Goal: Find specific page/section: Find specific page/section

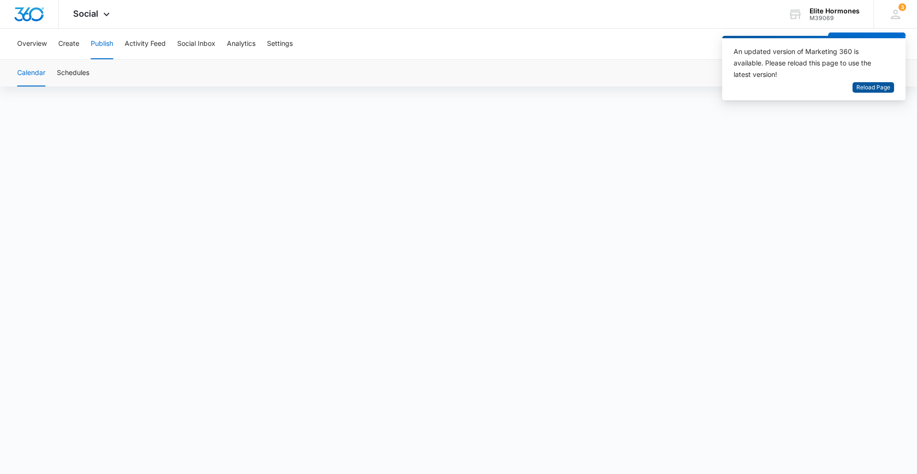
click at [883, 89] on span "Reload Page" at bounding box center [873, 87] width 34 height 9
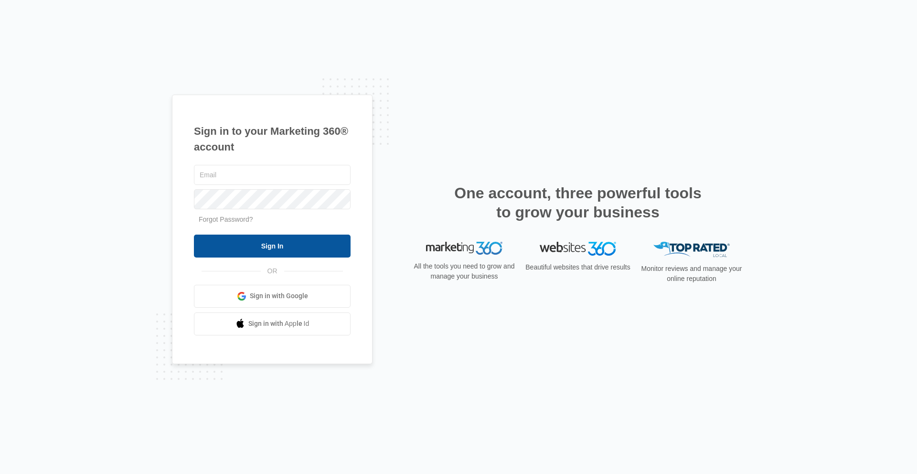
type input "[PERSON_NAME][EMAIL_ADDRESS][PERSON_NAME][DOMAIN_NAME]"
click at [313, 243] on input "Sign In" at bounding box center [272, 245] width 157 height 23
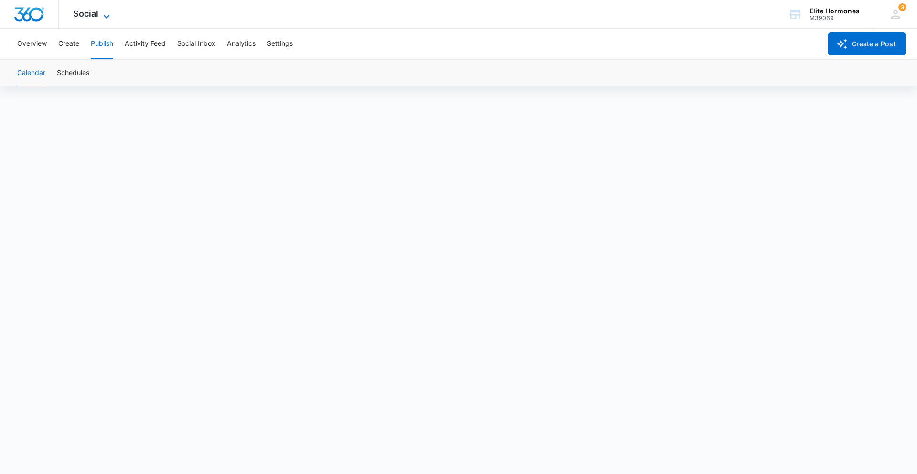
click at [109, 14] on icon at bounding box center [106, 16] width 11 height 11
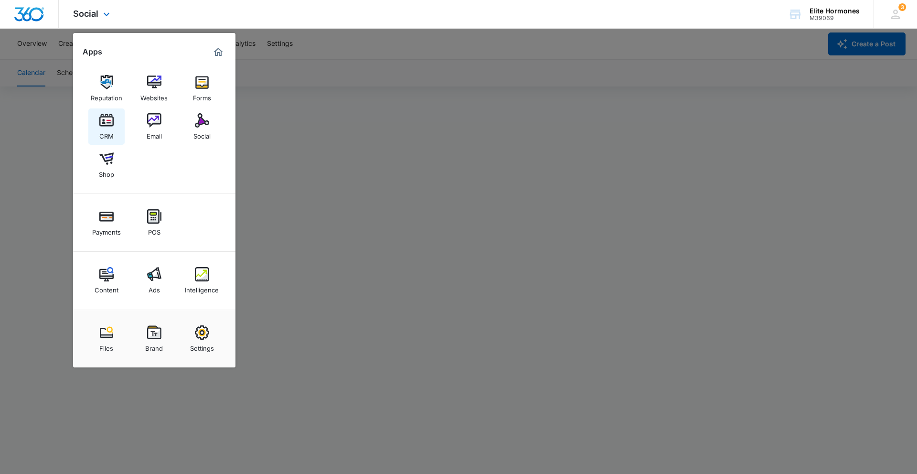
click at [109, 119] on img at bounding box center [106, 120] width 14 height 14
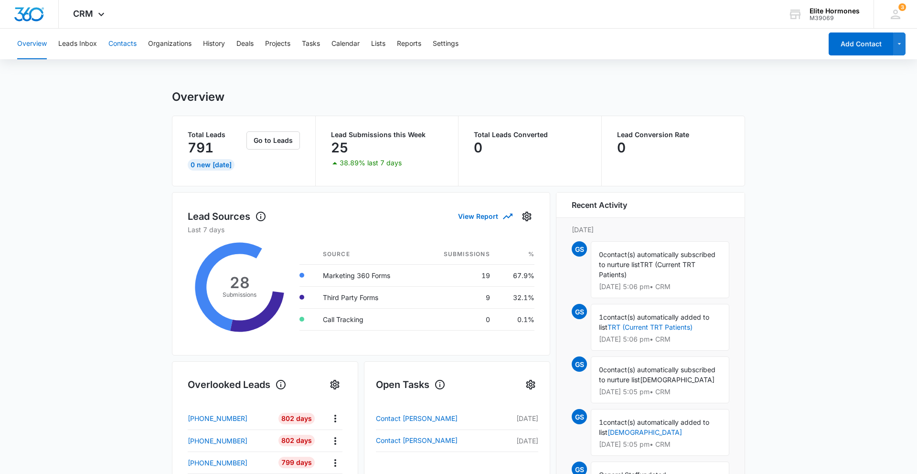
click at [130, 48] on button "Contacts" at bounding box center [122, 44] width 28 height 31
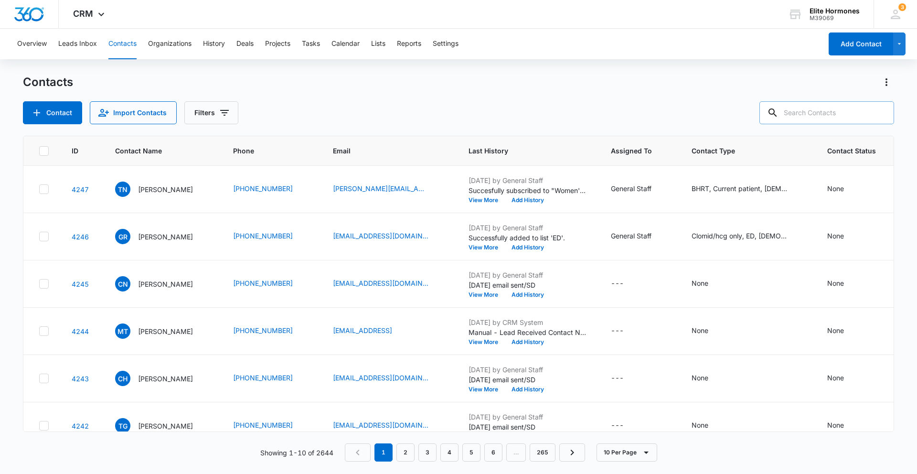
click at [834, 116] on input "text" at bounding box center [826, 112] width 135 height 23
type input "[PERSON_NAME]"
